Goal: Information Seeking & Learning: Learn about a topic

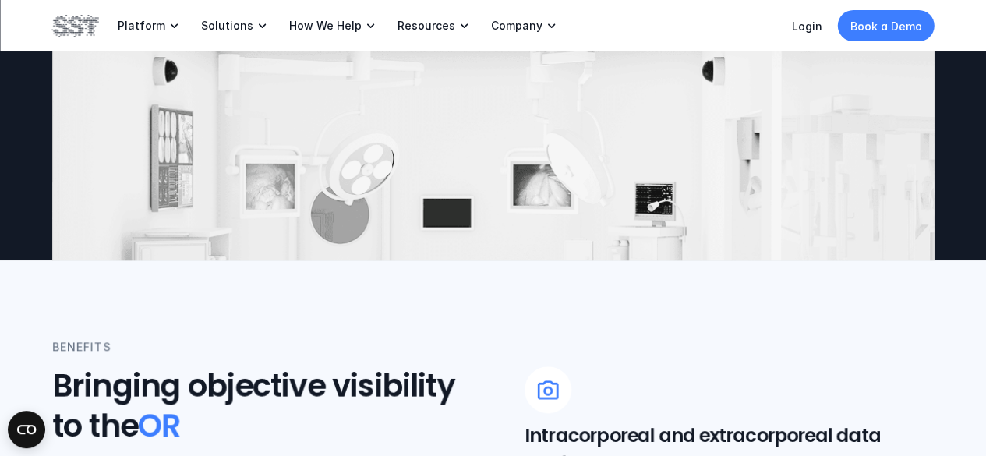
scroll to position [156, 0]
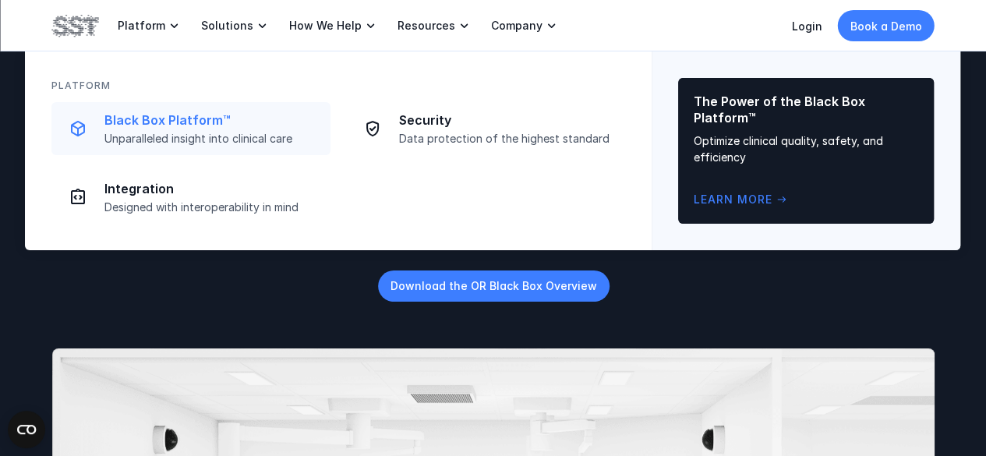
click at [147, 117] on p "Black Box Platform™" at bounding box center [212, 120] width 217 height 16
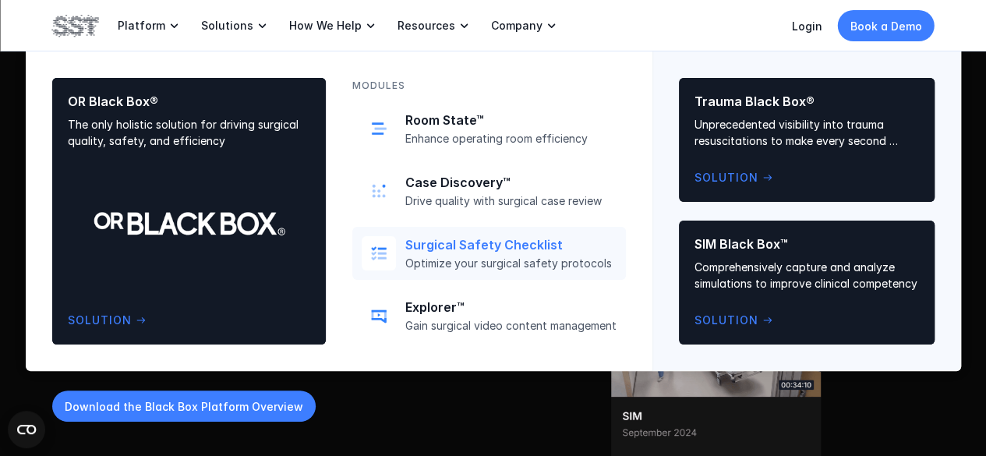
click at [465, 239] on p "Surgical Safety Checklist" at bounding box center [510, 245] width 211 height 16
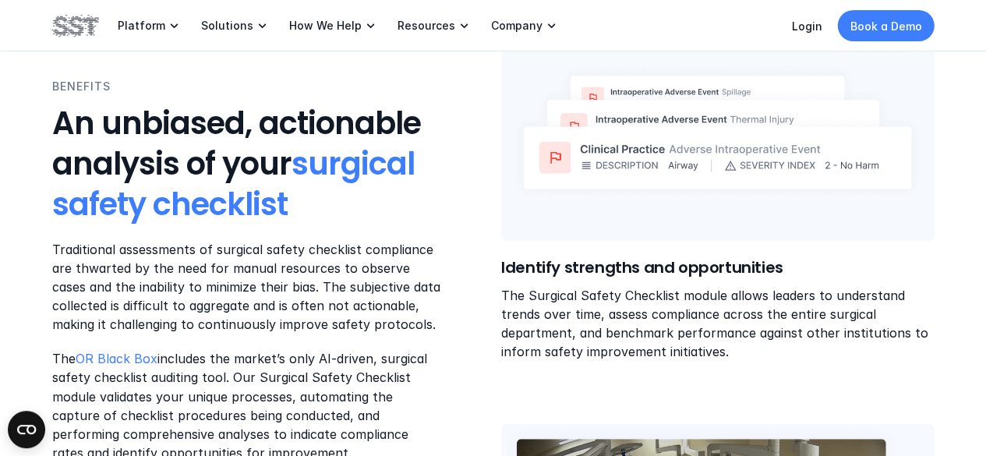
scroll to position [1403, 0]
